Goal: Task Accomplishment & Management: Complete application form

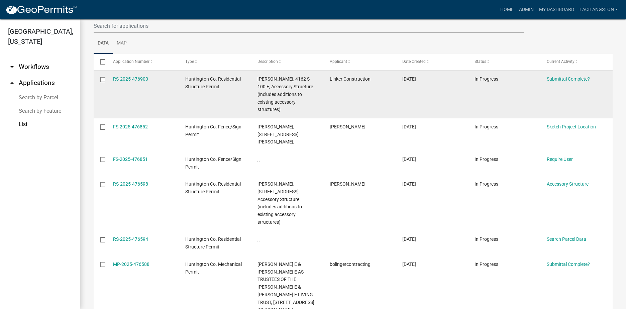
scroll to position [67, 0]
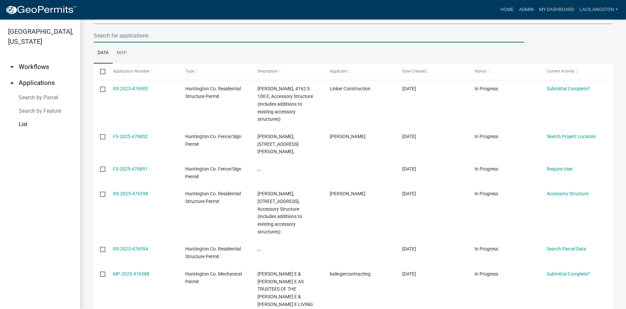
click at [124, 38] on input "text" at bounding box center [309, 36] width 431 height 14
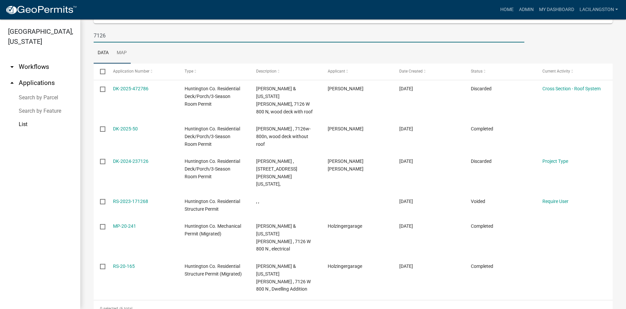
scroll to position [50, 0]
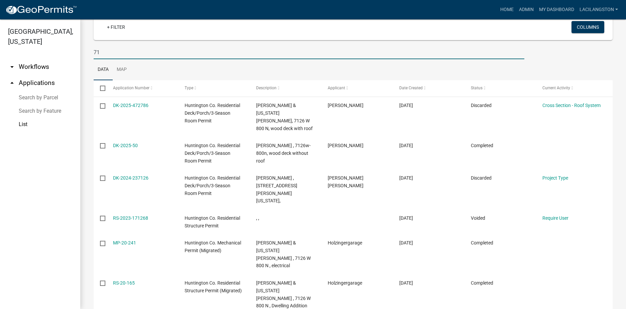
type input "7"
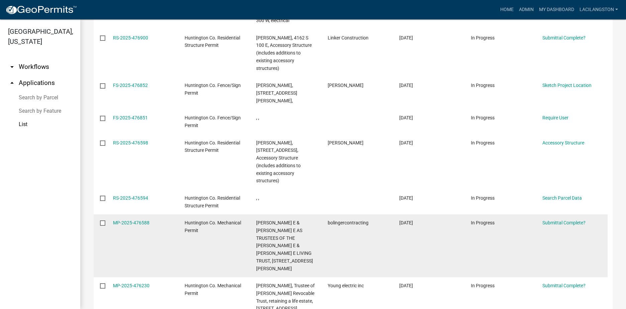
scroll to position [234, 0]
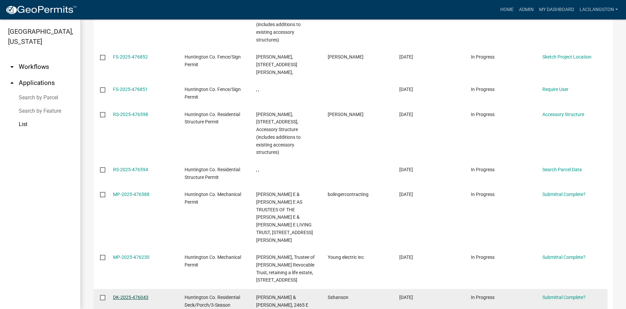
click at [137, 295] on link "DK-2025-476043" at bounding box center [130, 297] width 35 height 5
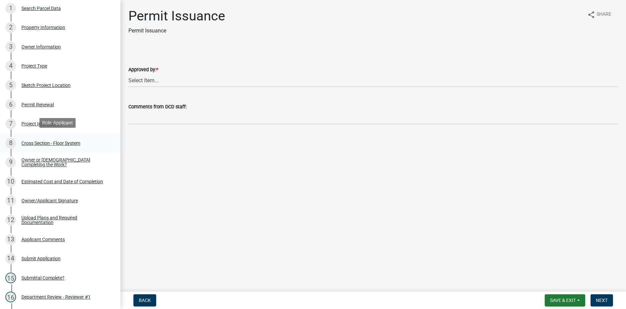
scroll to position [100, 0]
click at [554, 303] on span "Save & Exit" at bounding box center [563, 300] width 26 height 5
click at [553, 288] on button "Save & Exit" at bounding box center [559, 283] width 54 height 16
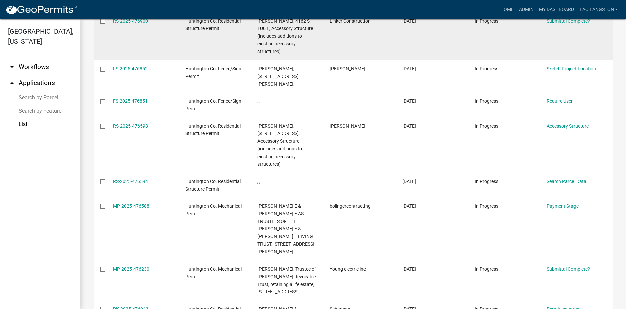
scroll to position [234, 0]
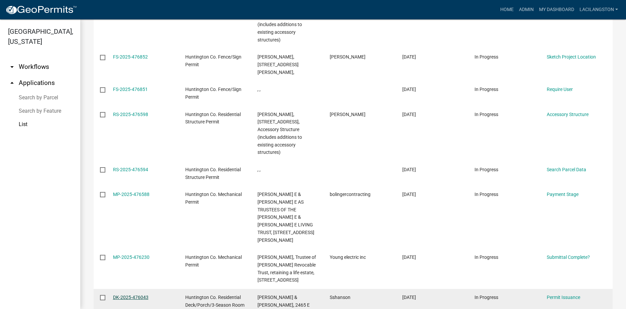
click at [123, 295] on link "DK-2025-476043" at bounding box center [130, 297] width 35 height 5
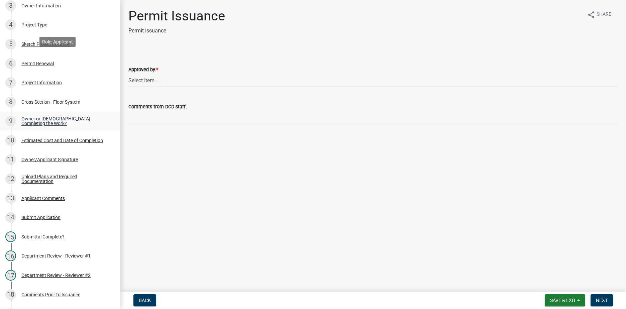
scroll to position [201, 0]
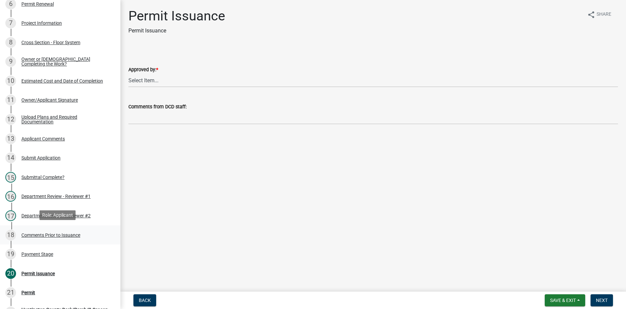
click at [73, 234] on div "Comments Prior to Issuance" at bounding box center [50, 235] width 59 height 5
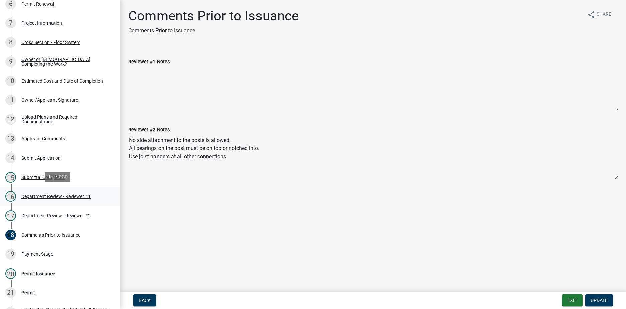
click at [82, 195] on div "Department Review - Reviewer #1" at bounding box center [55, 196] width 69 height 5
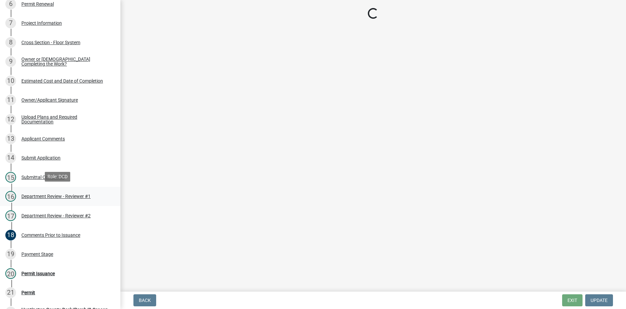
select select "ef275397-06f9-49fc-9e48-d49d3fc80a10"
select select "4d344b6b-263e-4955-821e-df439c2abf80"
select select "3435a8d9-7fe8-426c-a79c-bec098f274c8"
select select "eaf3e748-0c34-4172-8b01-65cdd0471d39"
select select "97f70f7f-d8ff-42c1-b3fa-bd81516e2135"
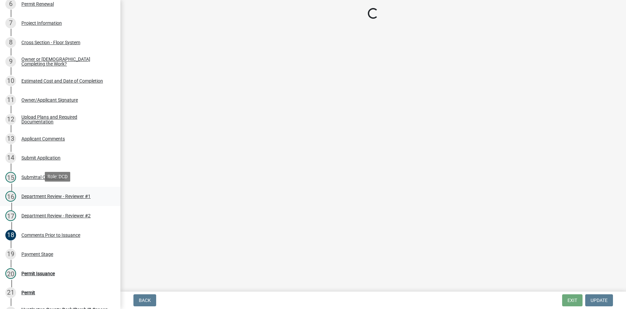
select select "bcfbae84-cc48-4e96-a608-95d4b3afbd10"
select select "0a18fa03-91a8-4574-a853-f13f36fc951a"
select select "cc1b4594-f27a-40d9-bda8-9112ff5e7b5c"
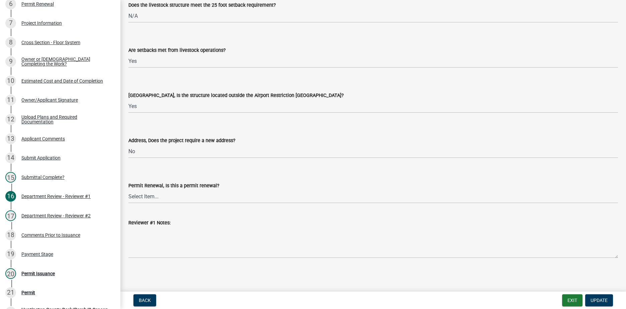
scroll to position [774, 0]
click at [565, 299] on button "Exit" at bounding box center [572, 300] width 20 height 12
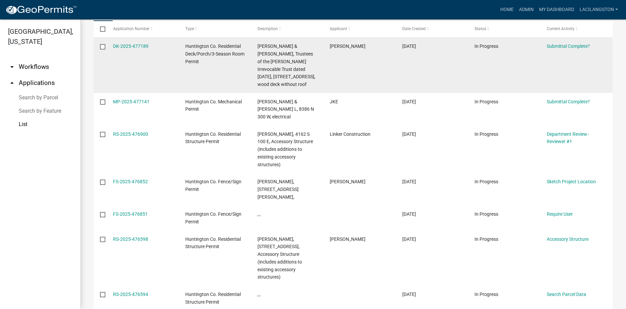
scroll to position [100, 0]
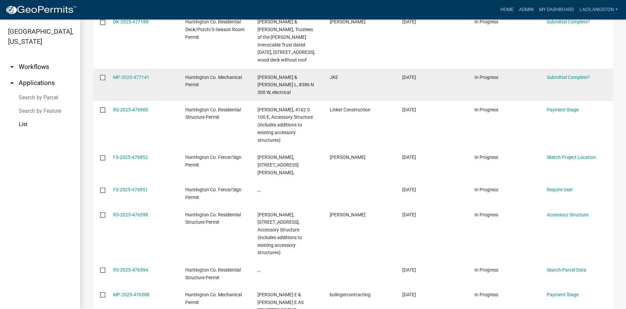
scroll to position [268, 0]
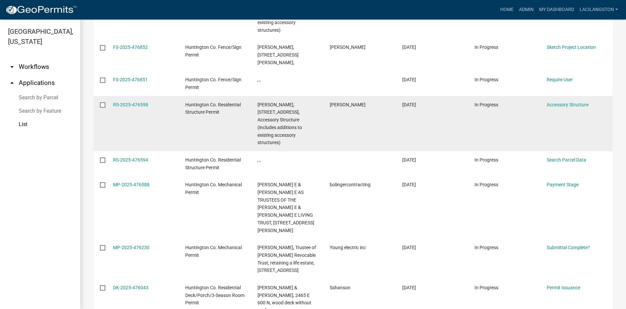
scroll to position [277, 0]
